Goal: Find specific page/section: Find specific page/section

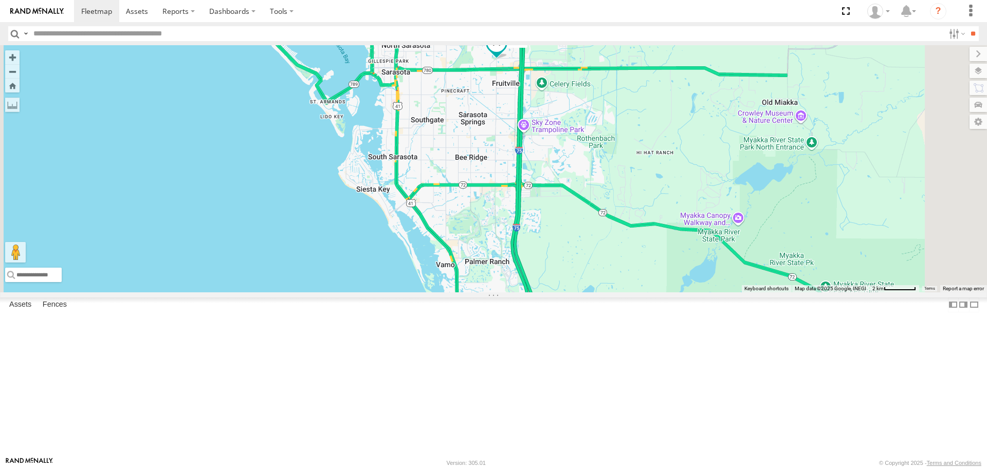
drag, startPoint x: 632, startPoint y: 263, endPoint x: 530, endPoint y: 150, distance: 152.5
click at [544, 174] on div "soul 2" at bounding box center [493, 168] width 987 height 247
click at [530, 150] on div "soul 2" at bounding box center [493, 168] width 987 height 247
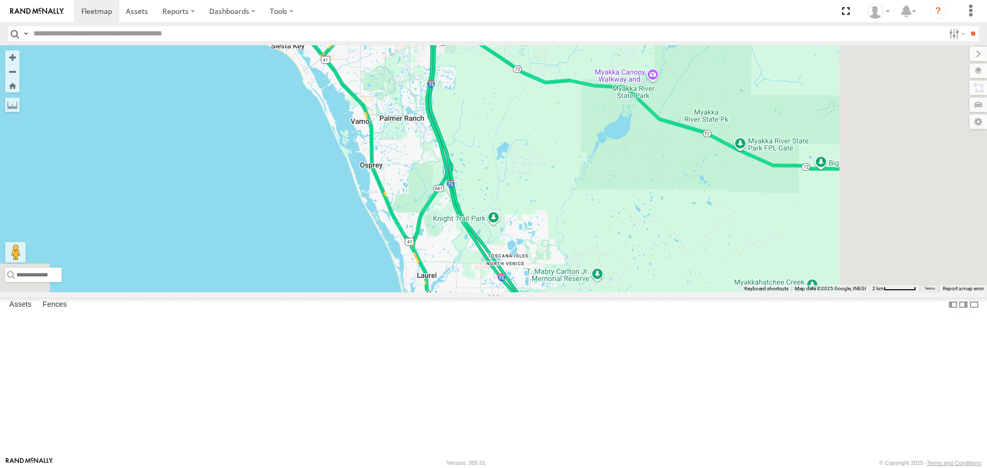
drag, startPoint x: 575, startPoint y: 242, endPoint x: 516, endPoint y: 139, distance: 119.0
click at [517, 140] on div "soul 2" at bounding box center [493, 168] width 987 height 247
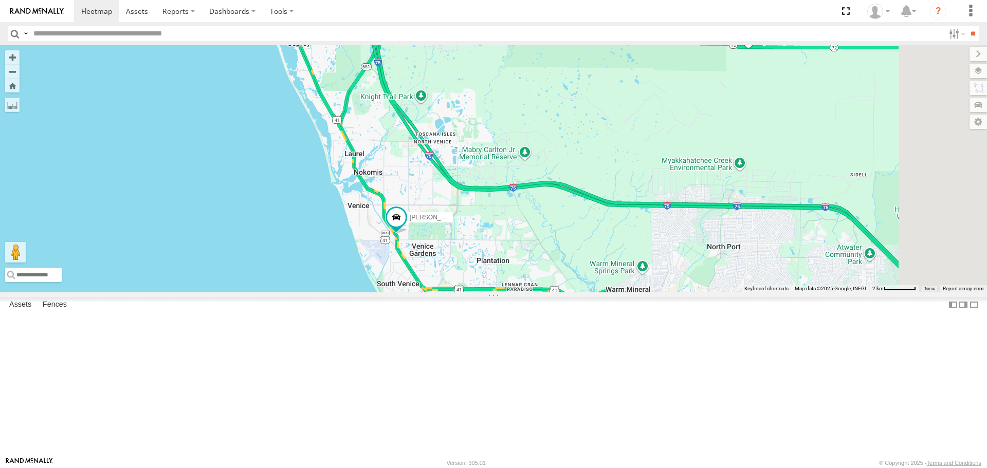
drag, startPoint x: 544, startPoint y: 233, endPoint x: 523, endPoint y: 208, distance: 32.8
click at [523, 208] on div "soul 2 Tom" at bounding box center [493, 168] width 987 height 247
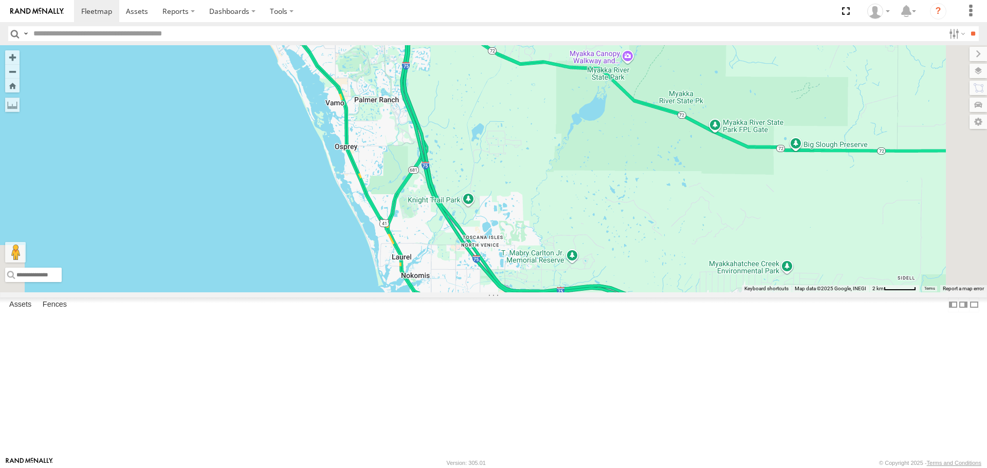
drag, startPoint x: 491, startPoint y: 144, endPoint x: 556, endPoint y: 293, distance: 162.3
click at [556, 292] on div "soul 2 Tom" at bounding box center [493, 168] width 987 height 247
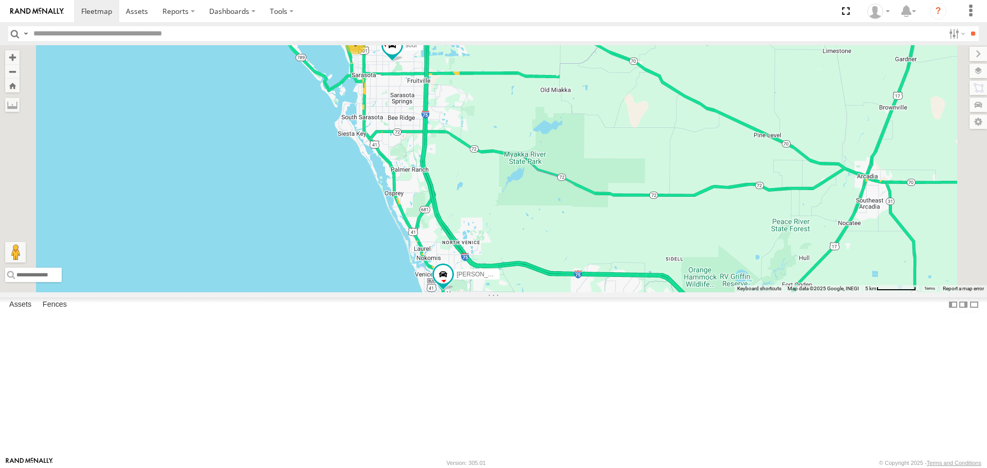
click at [0, 0] on link at bounding box center [0, 0] width 0 height 0
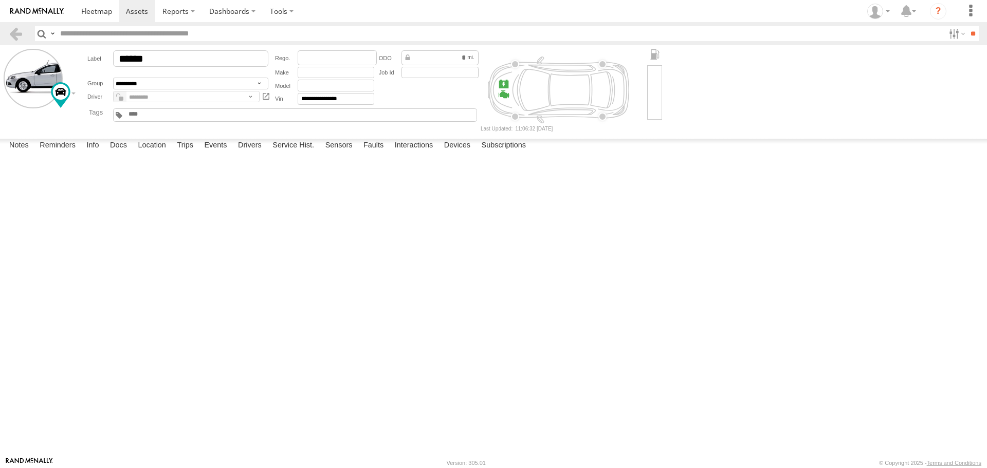
click at [0, 0] on label at bounding box center [0, 0] width 0 height 0
click at [0, 0] on button "Proceed" at bounding box center [0, 0] width 0 height 0
click at [106, 7] on span at bounding box center [96, 11] width 31 height 10
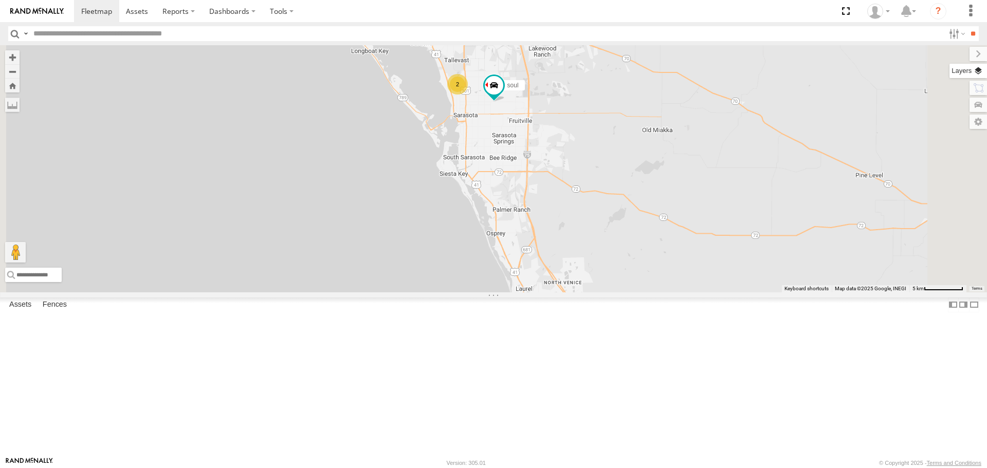
click at [982, 69] on label at bounding box center [968, 71] width 38 height 14
click at [0, 0] on label at bounding box center [0, 0] width 0 height 0
click at [0, 0] on span "Roadmap" at bounding box center [0, 0] width 0 height 0
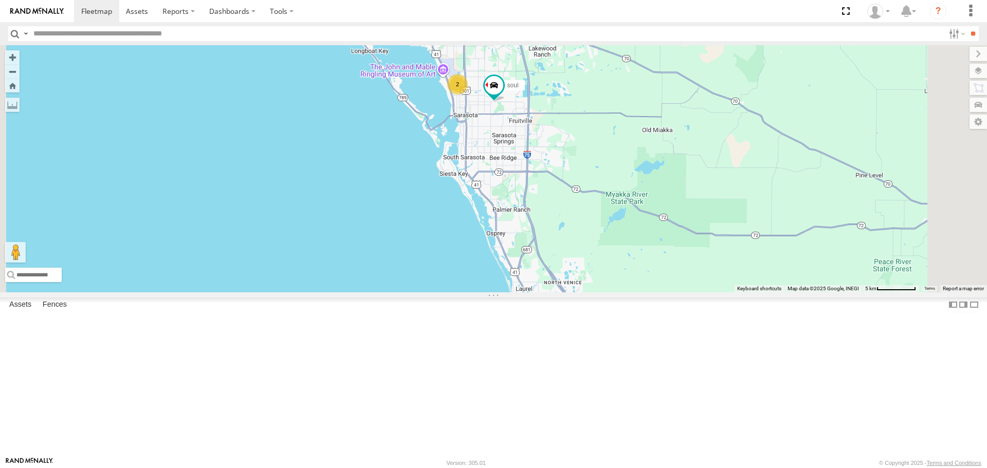
click at [0, 0] on span "Overlays" at bounding box center [0, 0] width 0 height 0
click at [0, 0] on span "Traffic" at bounding box center [0, 0] width 0 height 0
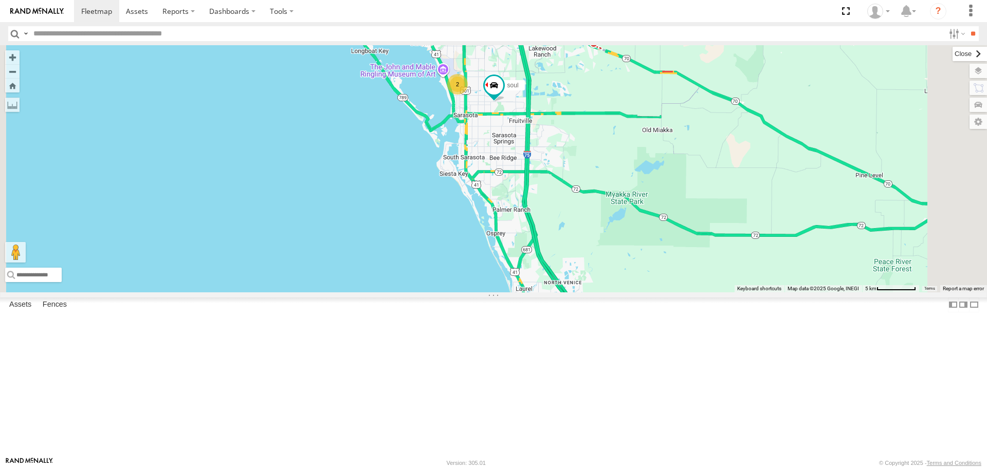
click at [953, 56] on label at bounding box center [970, 54] width 34 height 14
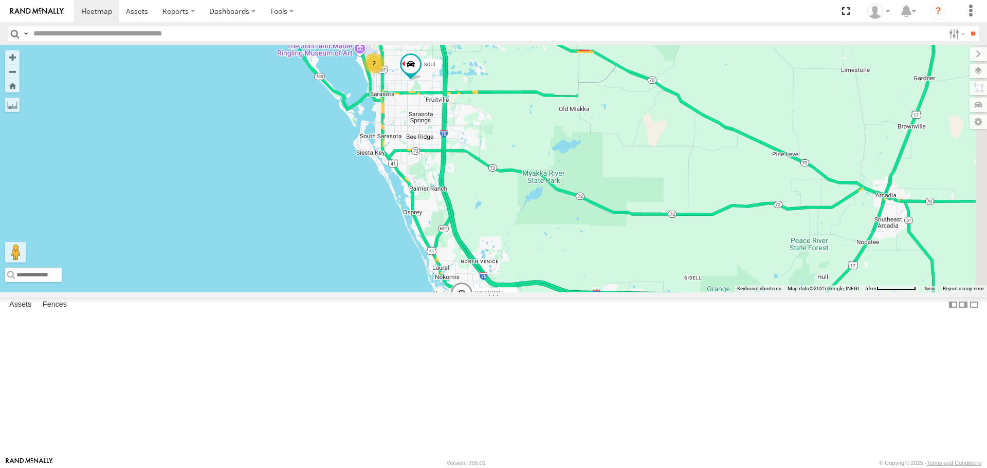
drag, startPoint x: 812, startPoint y: 209, endPoint x: 719, endPoint y: 185, distance: 95.6
click at [719, 185] on div "Tom 2 soul Robert" at bounding box center [493, 168] width 987 height 247
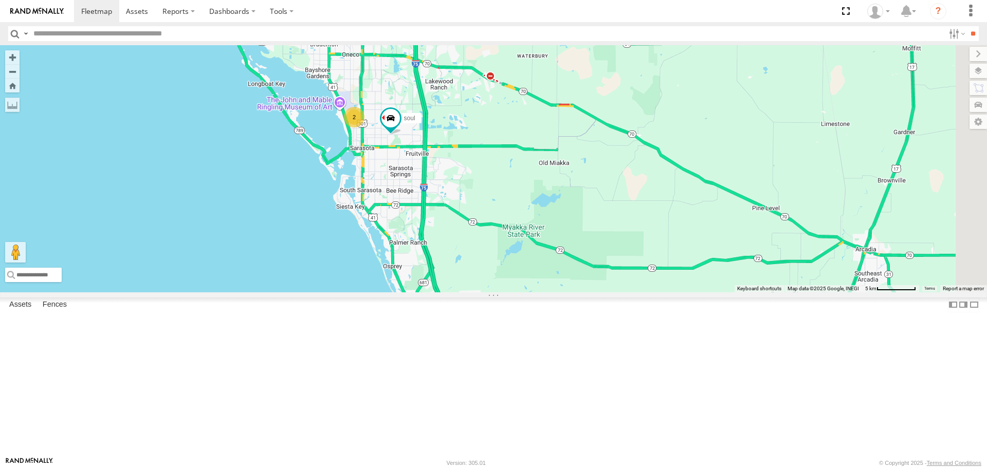
drag, startPoint x: 719, startPoint y: 185, endPoint x: 706, endPoint y: 243, distance: 59.1
click at [706, 243] on div "Tom 2 soul Robert" at bounding box center [493, 168] width 987 height 247
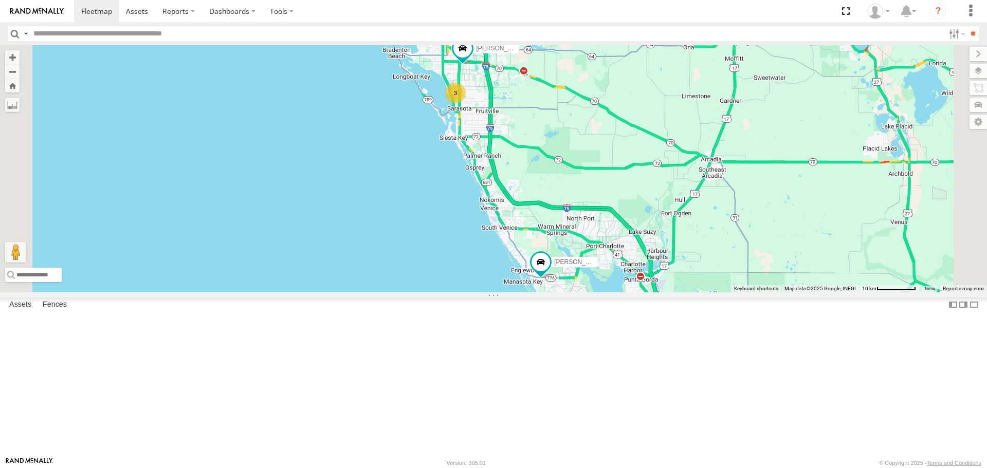
click at [308, 292] on div "Tom Robert 3" at bounding box center [493, 168] width 987 height 247
click at [466, 103] on div "4" at bounding box center [455, 93] width 21 height 21
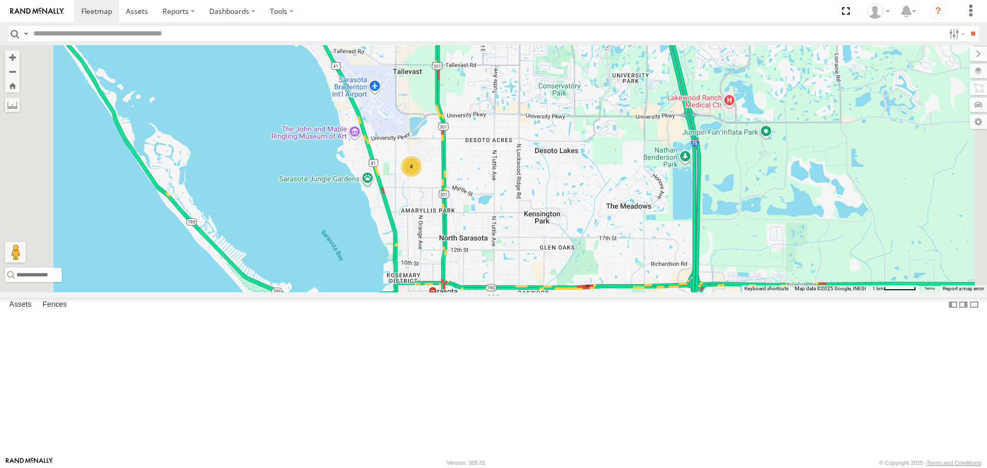
click at [422, 177] on div "4" at bounding box center [411, 166] width 21 height 21
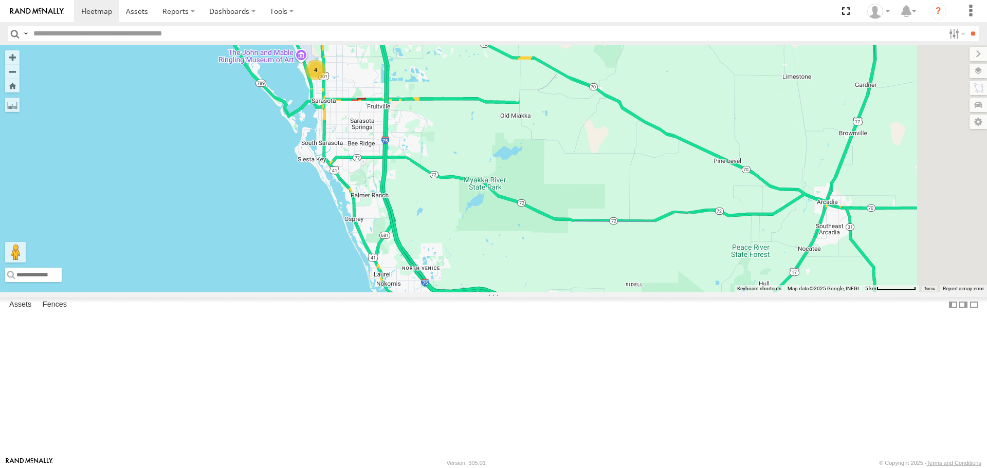
drag, startPoint x: 588, startPoint y: 278, endPoint x: 448, endPoint y: 210, distance: 155.4
click at [448, 210] on div "4" at bounding box center [493, 168] width 987 height 247
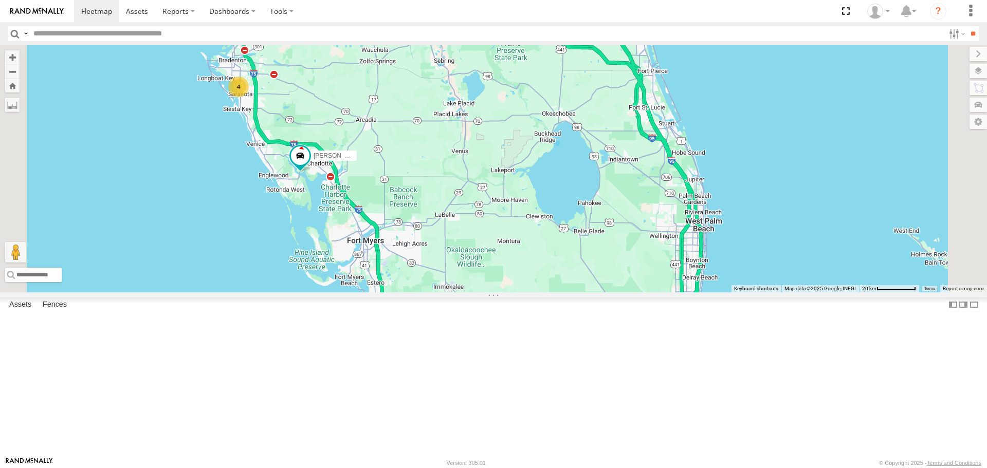
drag, startPoint x: 469, startPoint y: 252, endPoint x: 426, endPoint y: 337, distance: 95.2
click at [426, 292] on div "Tom 4" at bounding box center [493, 168] width 987 height 247
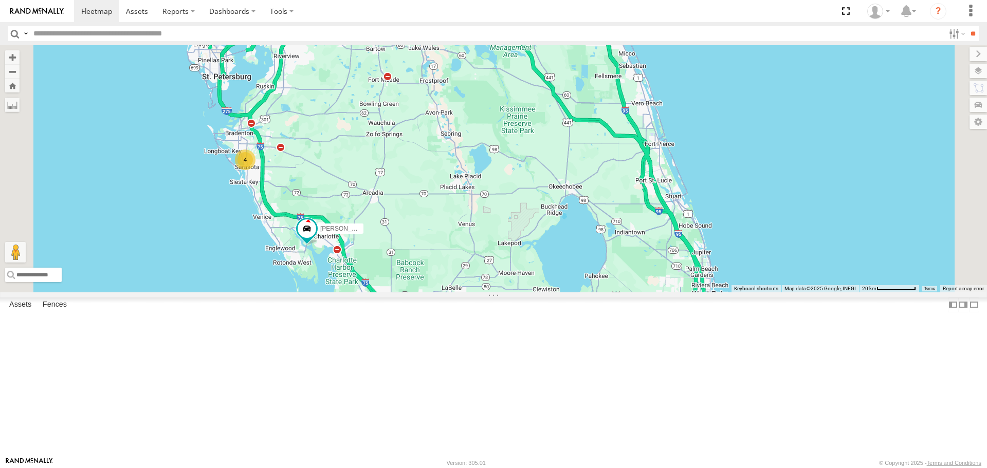
click at [426, 292] on div "Tom 4" at bounding box center [493, 168] width 987 height 247
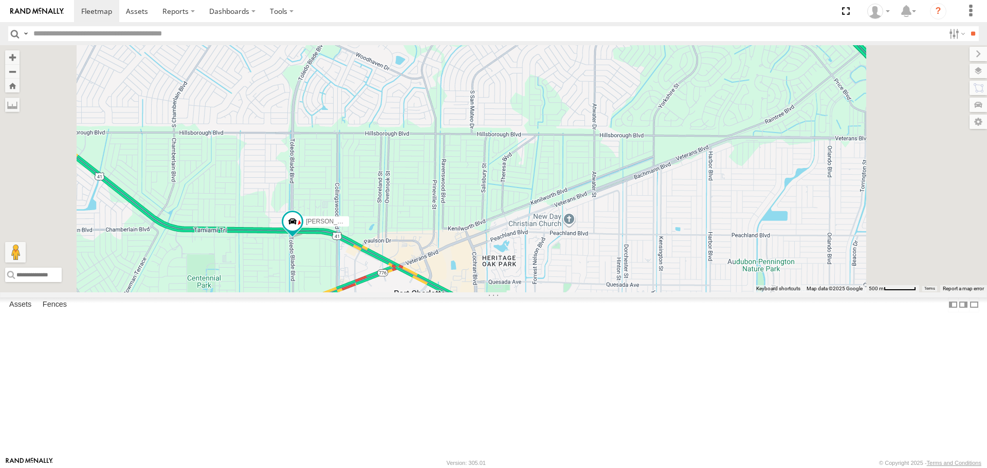
drag, startPoint x: 423, startPoint y: 333, endPoint x: 389, endPoint y: 229, distance: 109.1
click at [396, 245] on div "[PERSON_NAME]" at bounding box center [493, 168] width 987 height 247
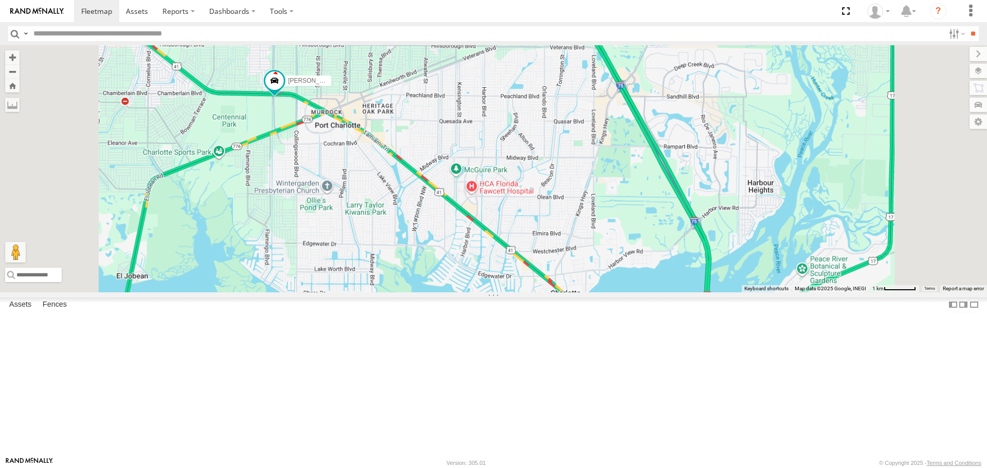
click at [453, 96] on div "[PERSON_NAME]" at bounding box center [493, 168] width 987 height 247
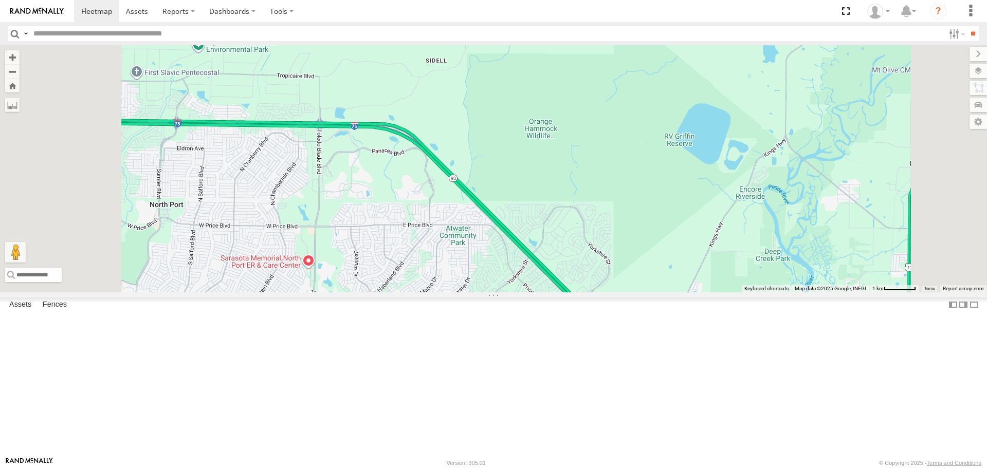
drag, startPoint x: 453, startPoint y: 96, endPoint x: 465, endPoint y: 342, distance: 246.5
click at [470, 292] on div "[PERSON_NAME]" at bounding box center [493, 168] width 987 height 247
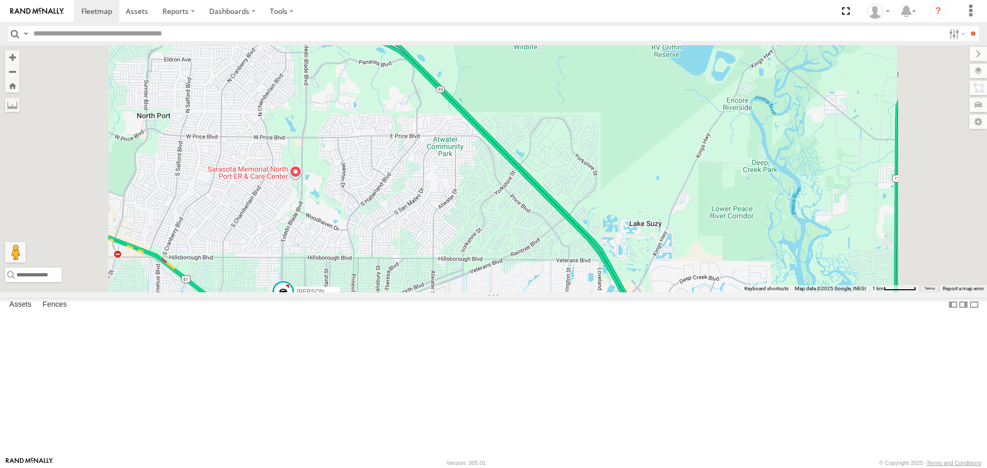
drag, startPoint x: 423, startPoint y: 232, endPoint x: 419, endPoint y: 216, distance: 16.2
click at [419, 216] on div "[PERSON_NAME]" at bounding box center [493, 168] width 987 height 247
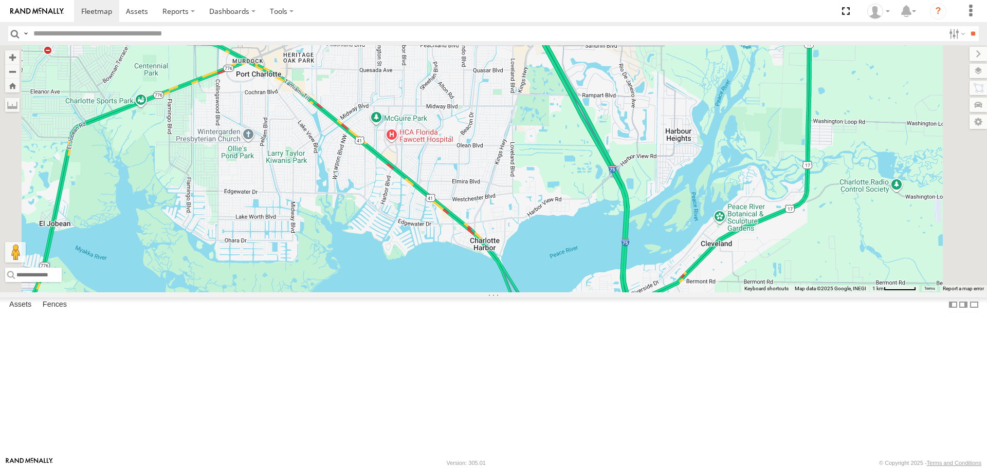
drag, startPoint x: 515, startPoint y: 327, endPoint x: 433, endPoint y: 81, distance: 259.4
click at [433, 81] on div "[PERSON_NAME]" at bounding box center [493, 168] width 987 height 247
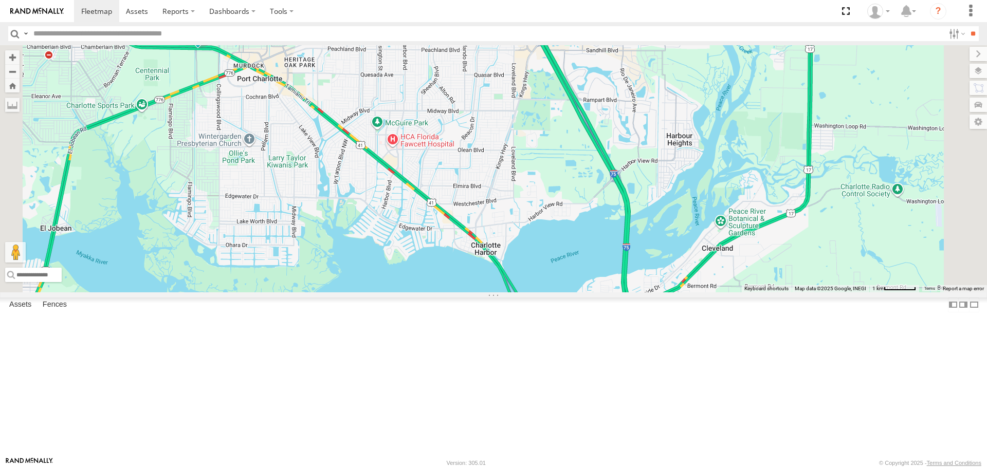
drag, startPoint x: 433, startPoint y: 81, endPoint x: 435, endPoint y: 89, distance: 8.5
click at [435, 89] on div "[PERSON_NAME]" at bounding box center [493, 168] width 987 height 247
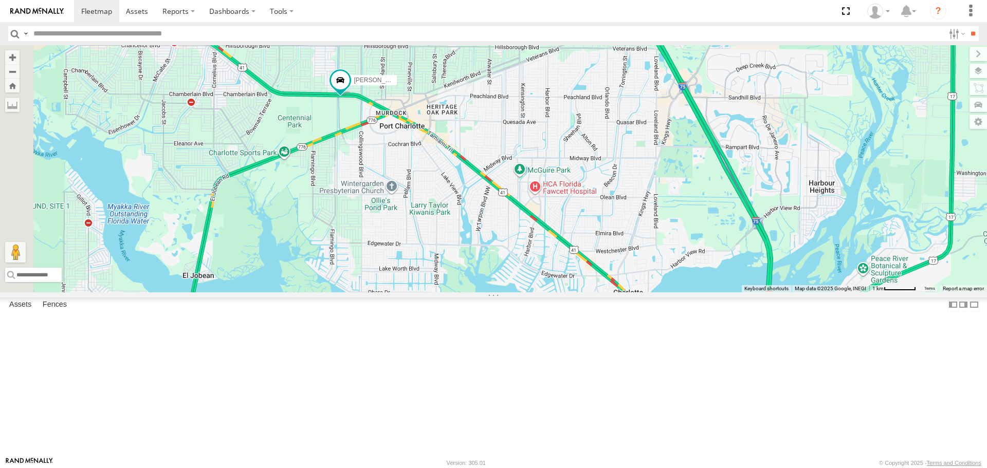
drag, startPoint x: 531, startPoint y: 250, endPoint x: 613, endPoint y: 268, distance: 83.8
click at [613, 268] on div "[PERSON_NAME]" at bounding box center [493, 168] width 987 height 247
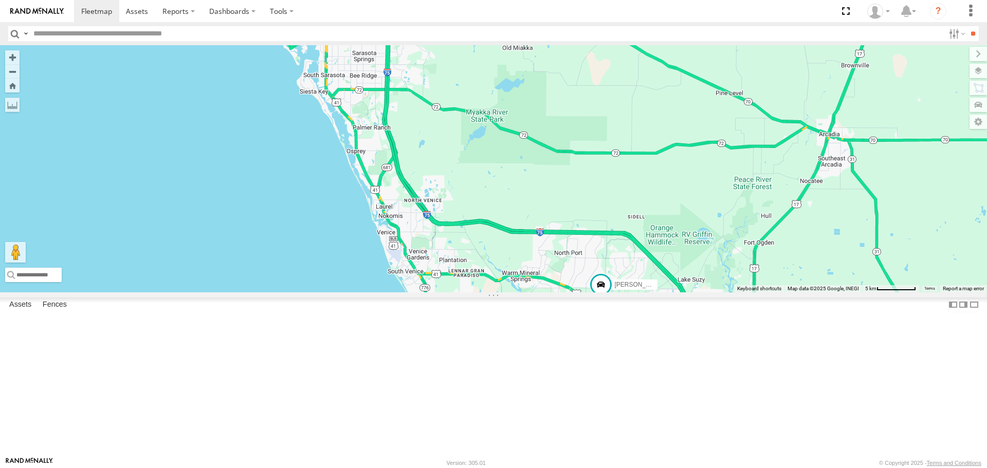
drag, startPoint x: 548, startPoint y: 277, endPoint x: 706, endPoint y: 422, distance: 214.3
click at [706, 292] on div "[PERSON_NAME]" at bounding box center [493, 168] width 987 height 247
click at [0, 0] on link at bounding box center [0, 0] width 0 height 0
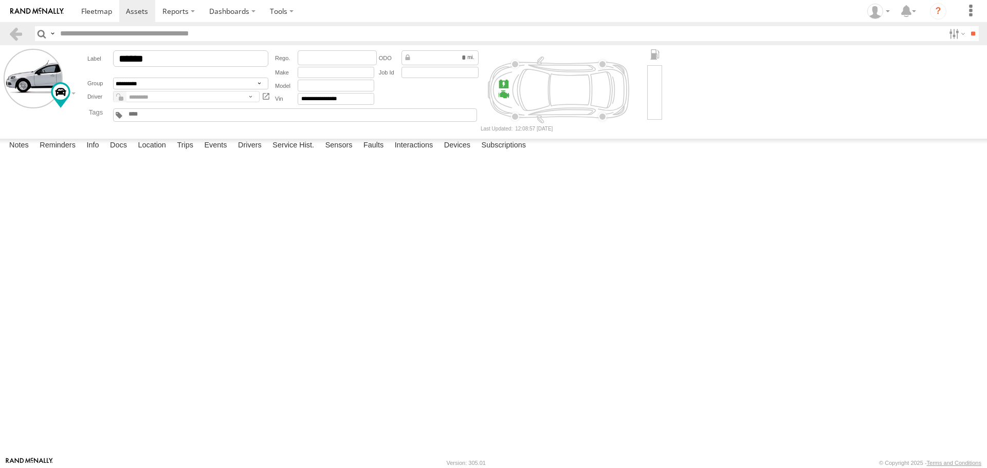
click at [0, 0] on div at bounding box center [0, 0] width 0 height 0
click at [0, 0] on label at bounding box center [0, 0] width 0 height 0
click at [0, 0] on button "Proceed" at bounding box center [0, 0] width 0 height 0
click at [88, 15] on span at bounding box center [96, 11] width 31 height 10
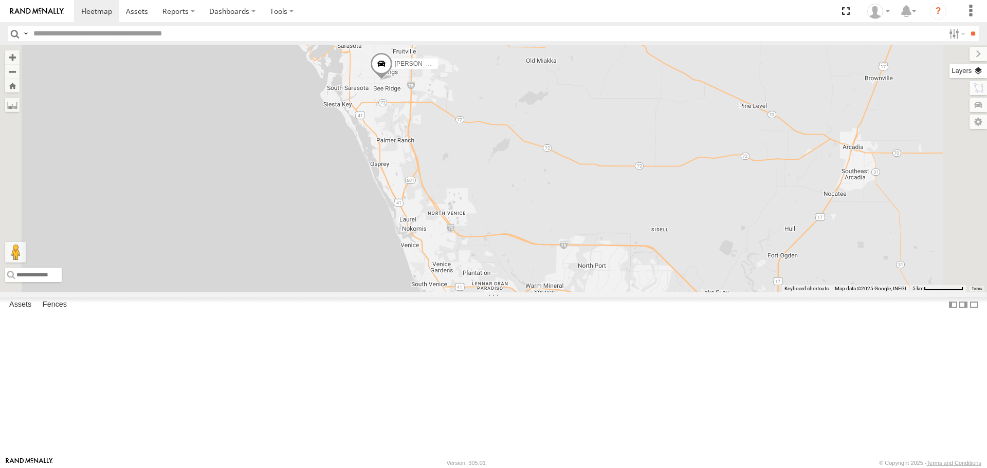
click at [980, 74] on label at bounding box center [968, 71] width 38 height 14
click at [0, 0] on span "Basemaps" at bounding box center [0, 0] width 0 height 0
click at [0, 0] on label "Roadmap" at bounding box center [0, 0] width 0 height 0
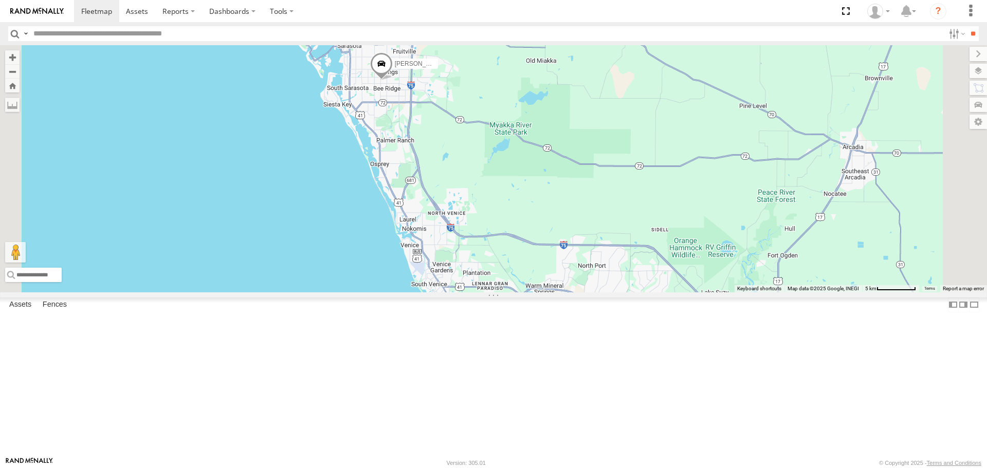
click at [0, 0] on span "Overlays" at bounding box center [0, 0] width 0 height 0
click at [0, 0] on span "Traffic" at bounding box center [0, 0] width 0 height 0
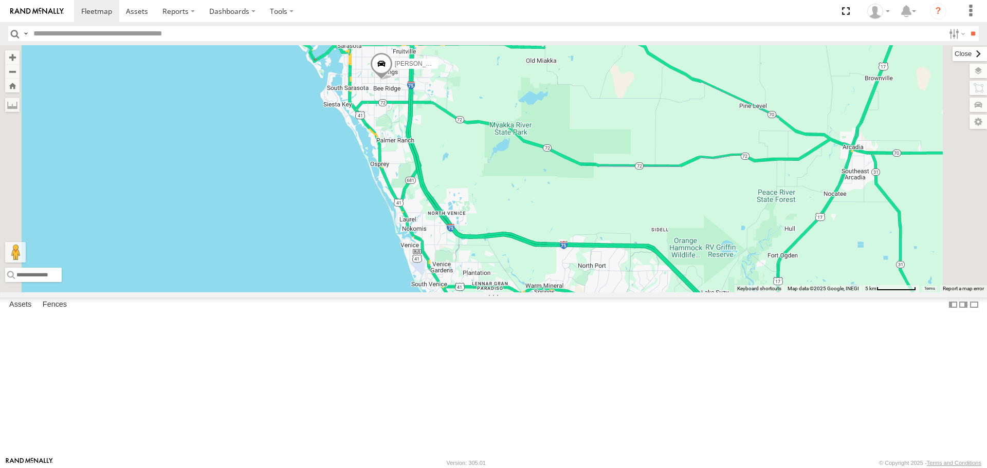
click at [953, 57] on label at bounding box center [970, 54] width 34 height 14
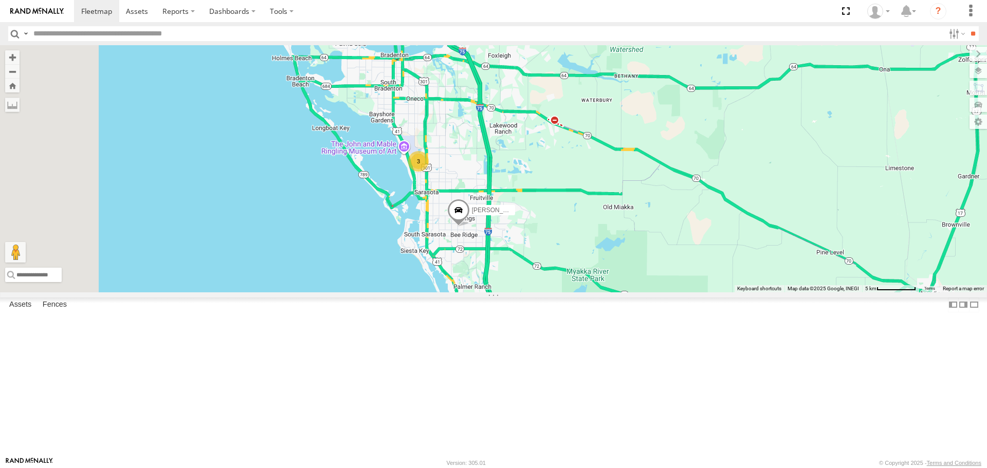
drag, startPoint x: 661, startPoint y: 170, endPoint x: 741, endPoint y: 320, distance: 169.9
click at [741, 292] on div "[PERSON_NAME] 3 [PERSON_NAME]" at bounding box center [493, 168] width 987 height 247
click at [429, 172] on div "3" at bounding box center [418, 161] width 21 height 21
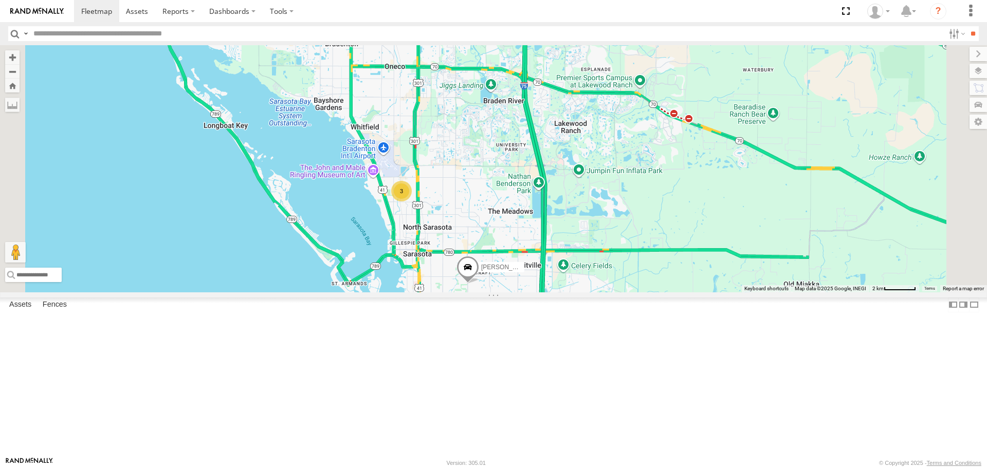
drag, startPoint x: 670, startPoint y: 320, endPoint x: 586, endPoint y: 239, distance: 116.7
click at [590, 244] on div "[PERSON_NAME] 3" at bounding box center [493, 168] width 987 height 247
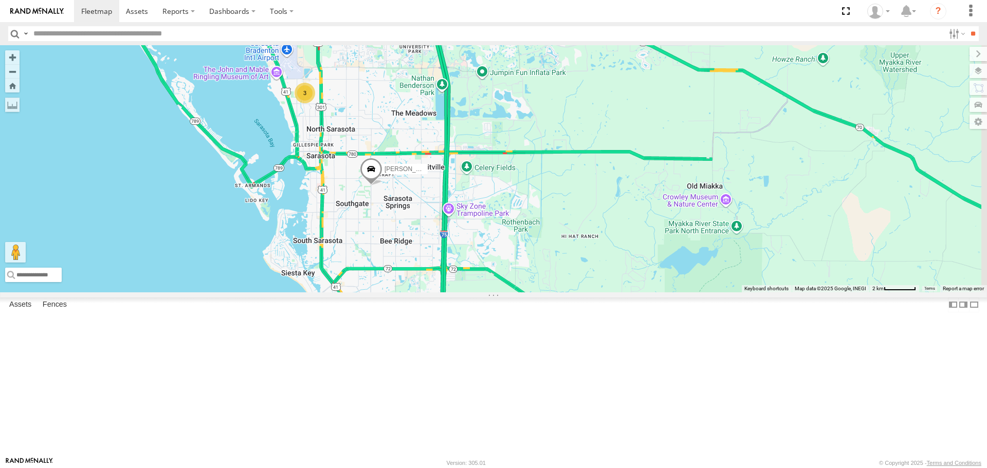
click at [586, 239] on div "[PERSON_NAME] 3" at bounding box center [493, 168] width 987 height 247
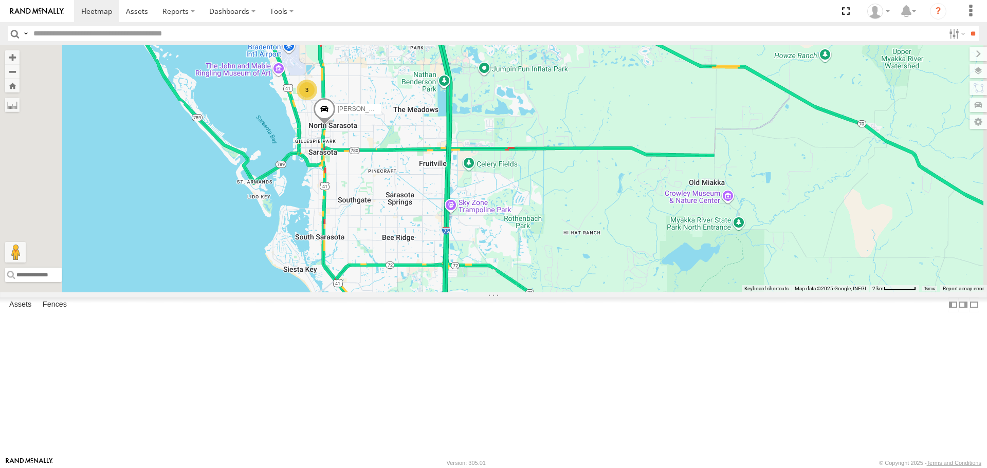
drag, startPoint x: 526, startPoint y: 352, endPoint x: 452, endPoint y: 197, distance: 171.3
click at [456, 204] on div "[PERSON_NAME] 3" at bounding box center [493, 168] width 987 height 247
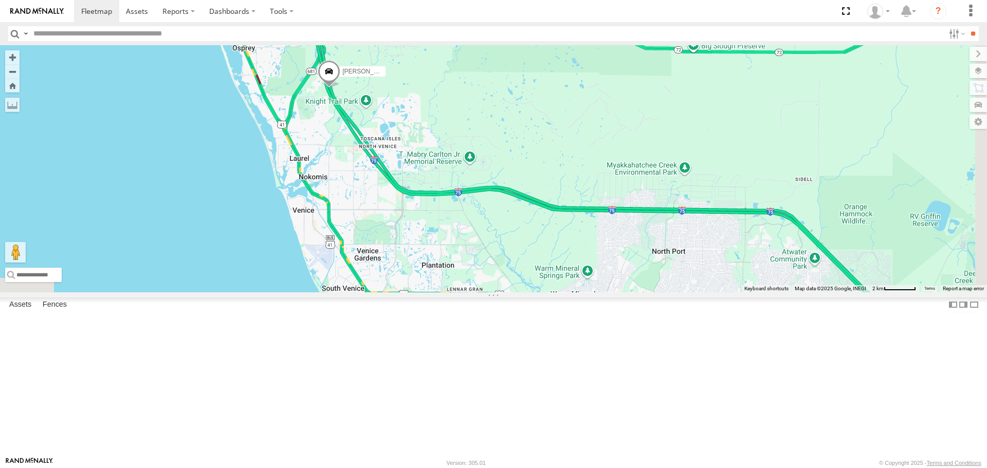
drag, startPoint x: 489, startPoint y: 228, endPoint x: 557, endPoint y: 357, distance: 146.0
click at [557, 292] on div "[PERSON_NAME] 3 [PERSON_NAME]" at bounding box center [493, 168] width 987 height 247
